Goal: Check status: Check status

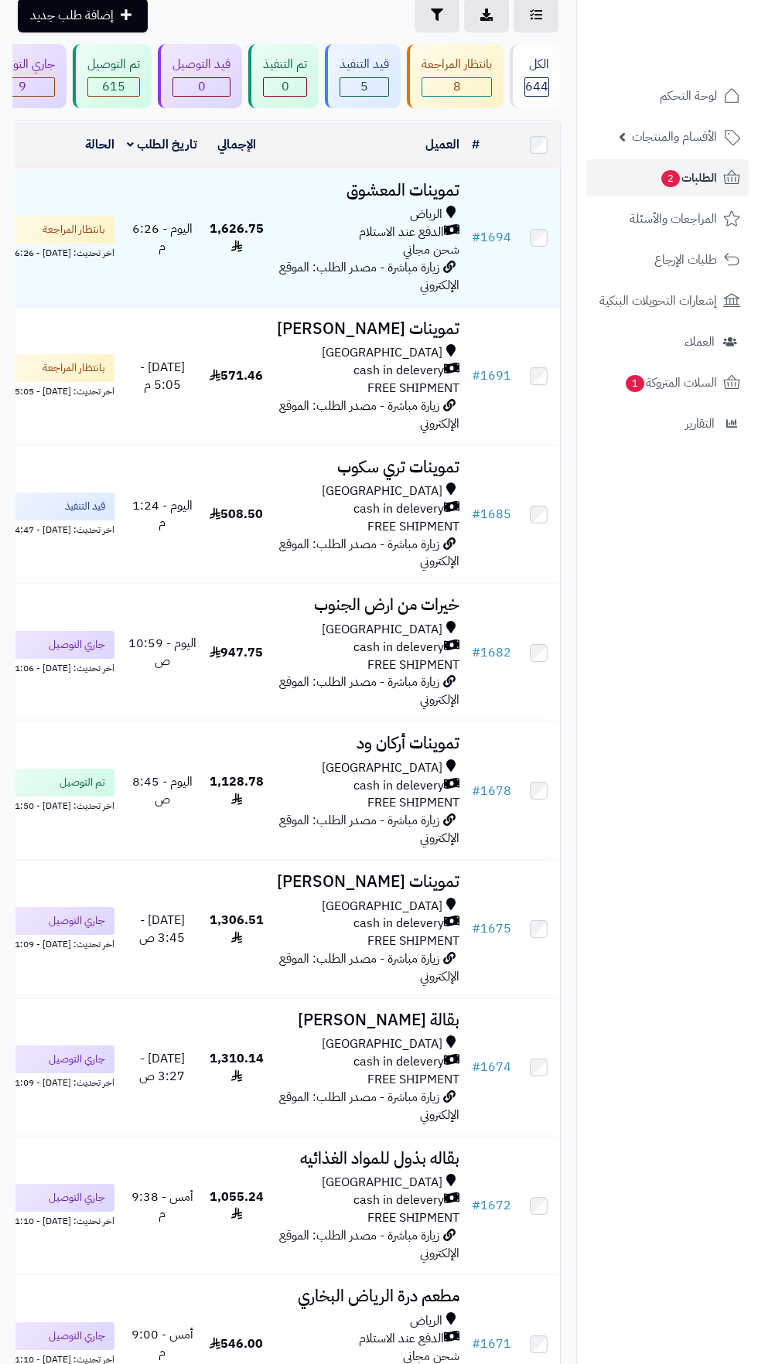
scroll to position [115, 0]
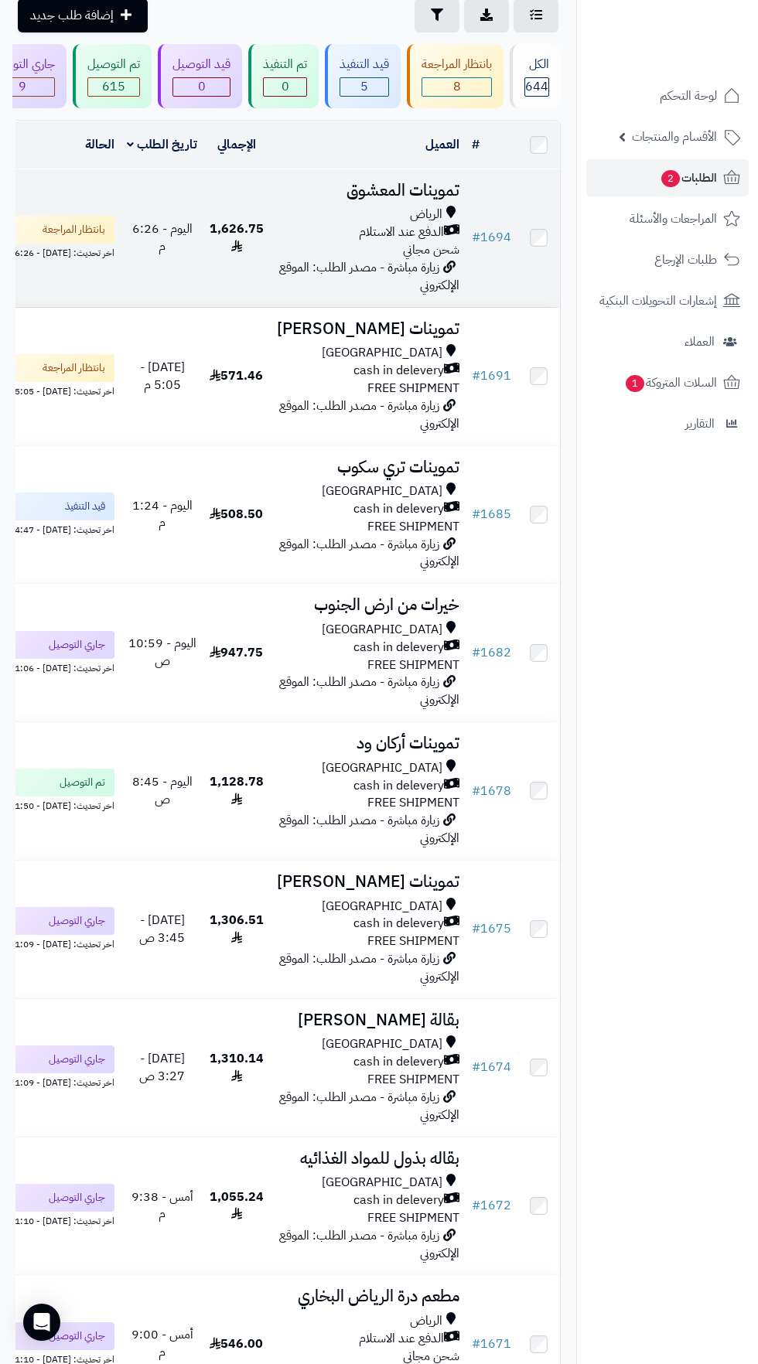
click at [311, 230] on div "الدفع عند الاستلام" at bounding box center [367, 233] width 183 height 18
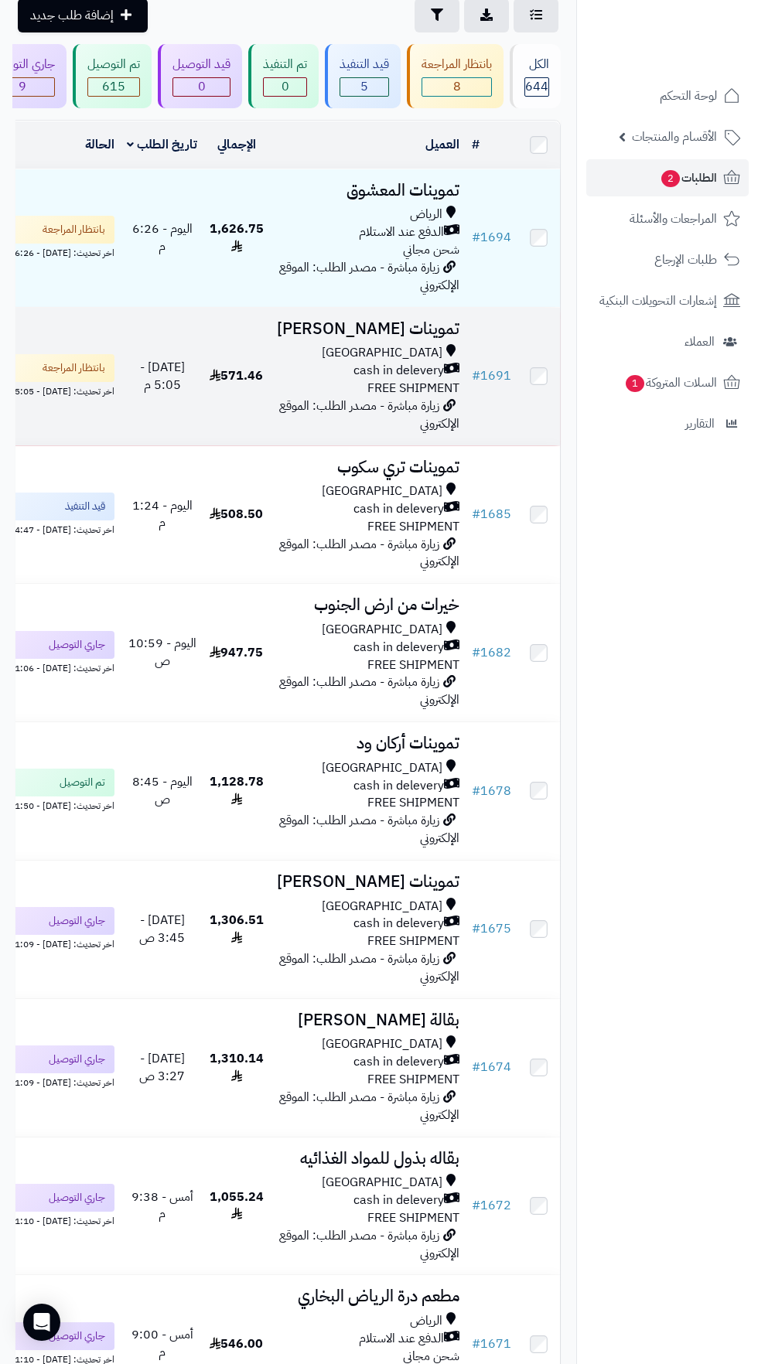
click at [309, 350] on div "[GEOGRAPHIC_DATA]" at bounding box center [367, 353] width 183 height 18
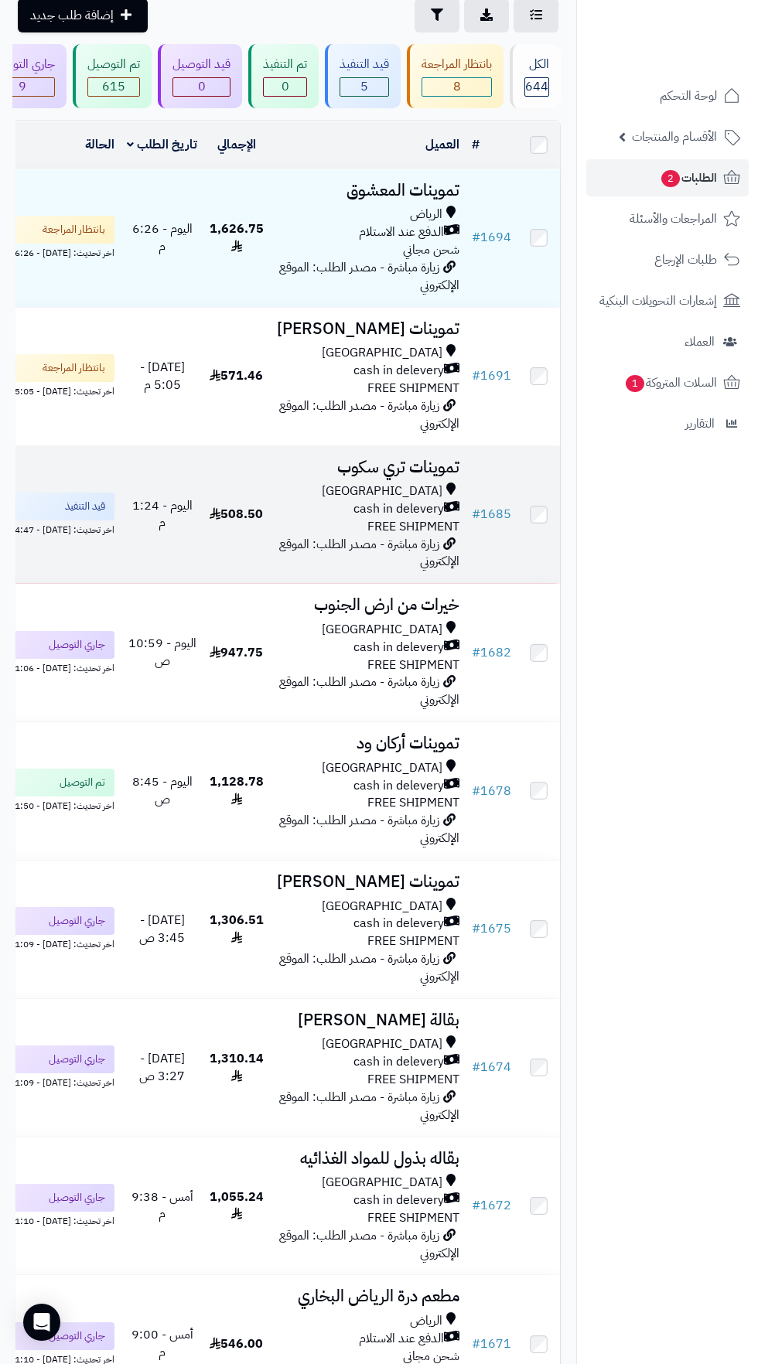
click at [403, 471] on h3 "تموينات تري سكوب" at bounding box center [367, 468] width 183 height 18
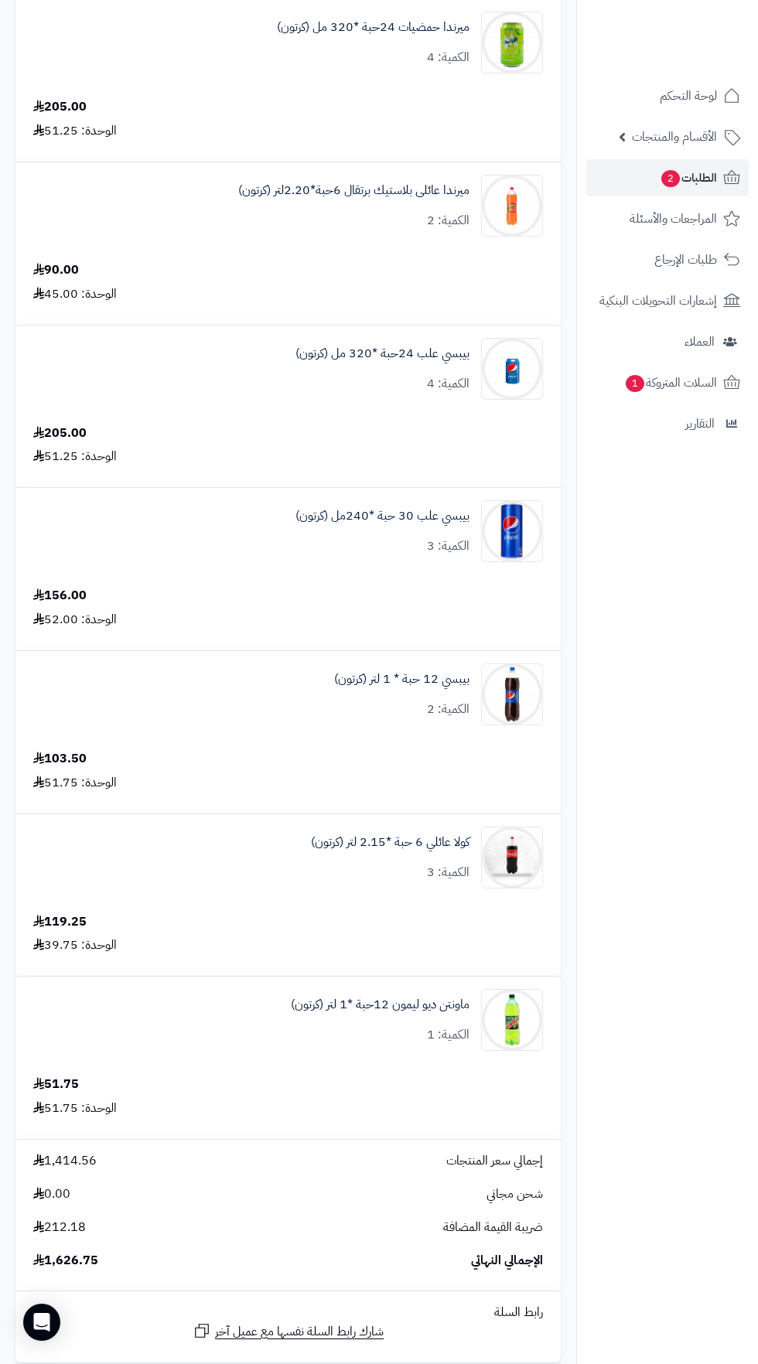
scroll to position [1494, 0]
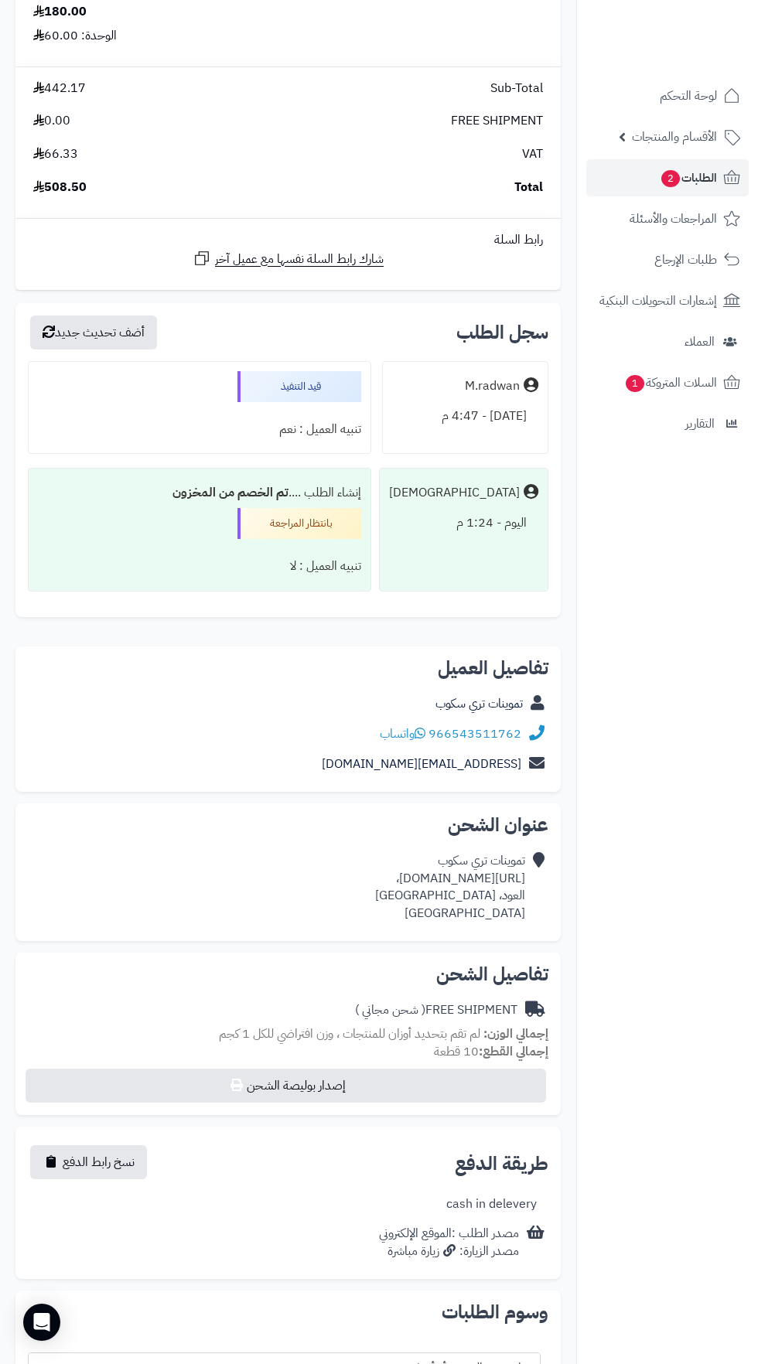
scroll to position [779, 0]
